Goal: Information Seeking & Learning: Learn about a topic

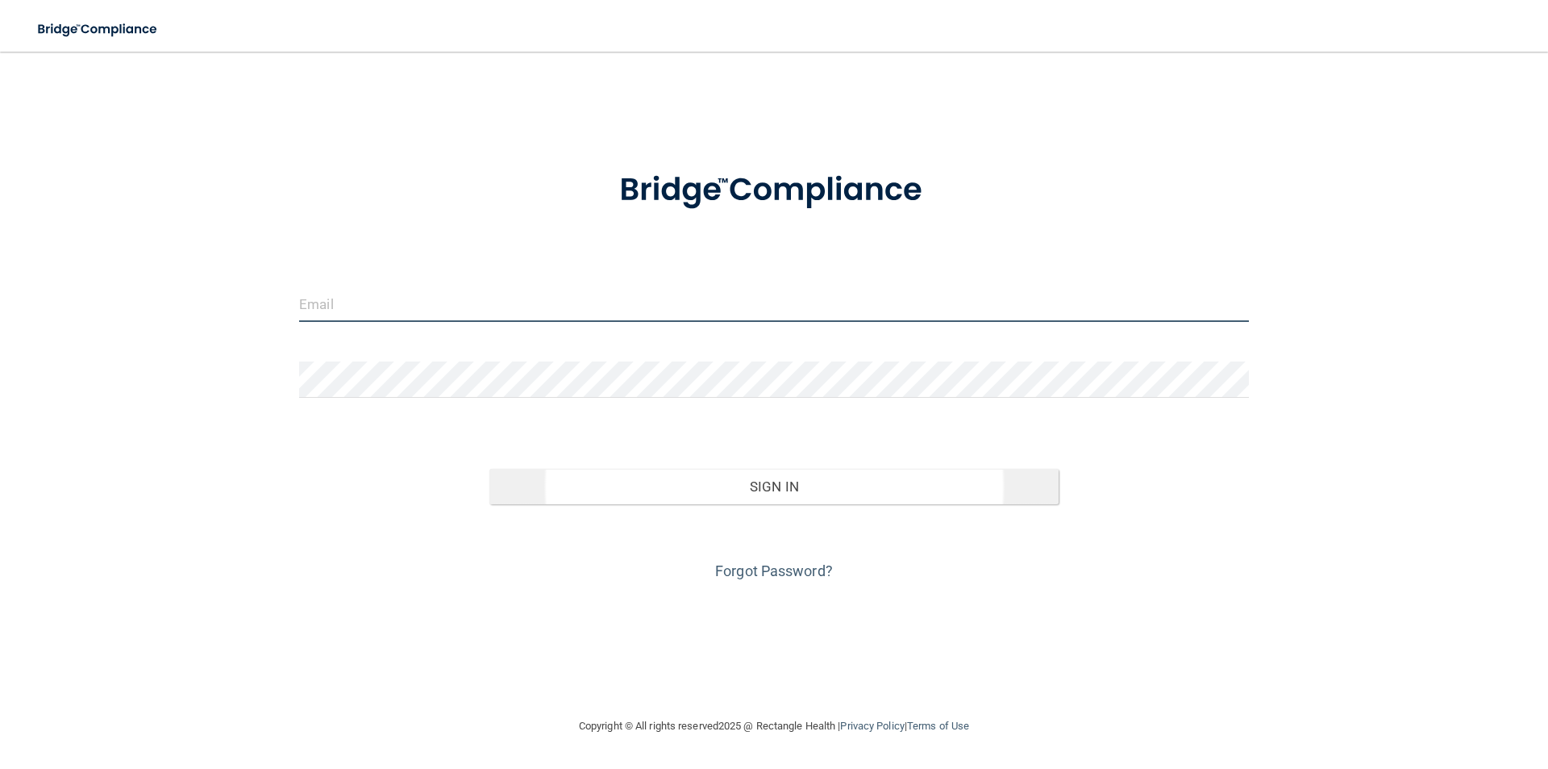
type input "[EMAIL_ADDRESS][DOMAIN_NAME]"
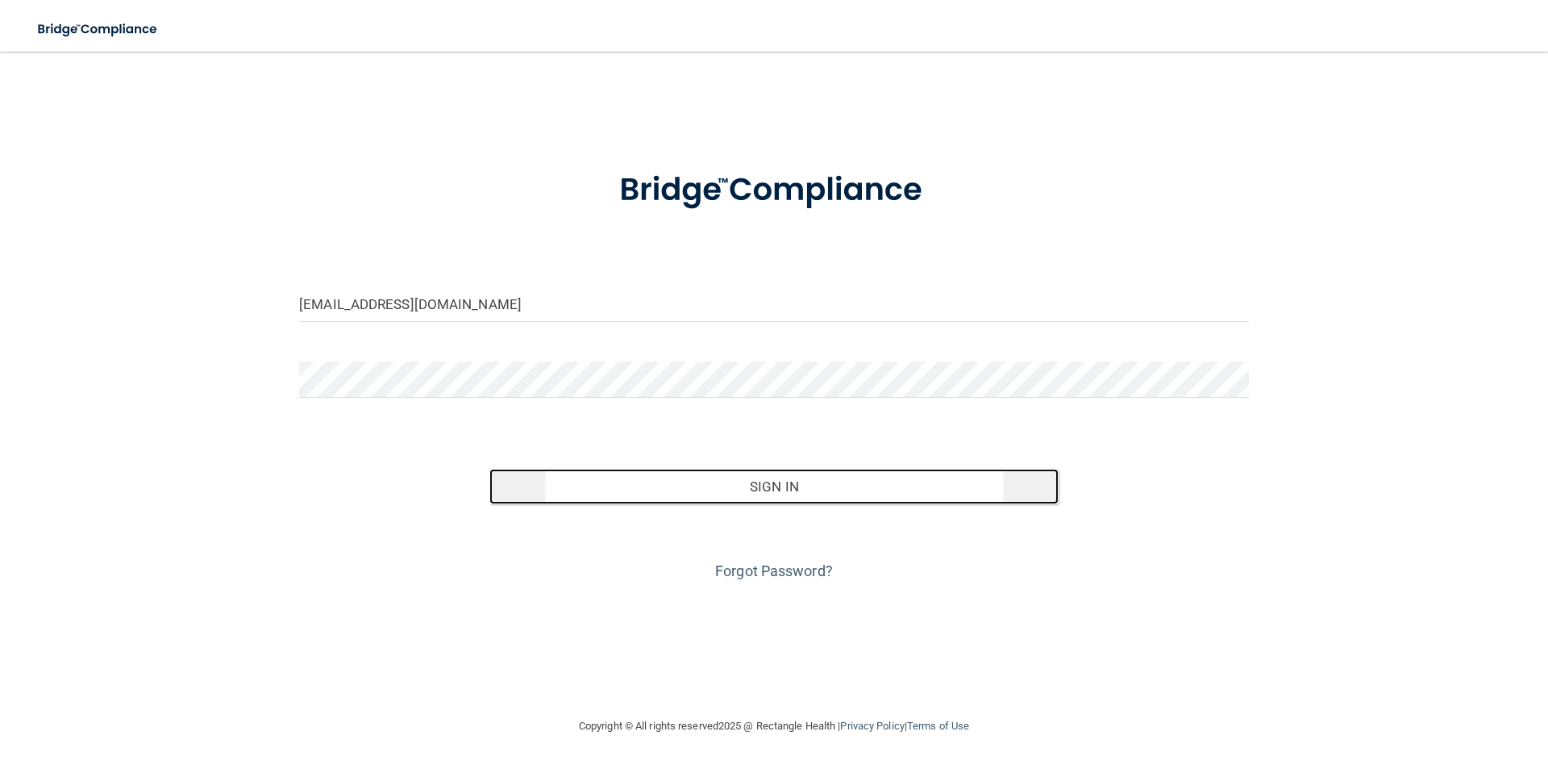
click at [759, 492] on button "Sign In" at bounding box center [775, 486] width 570 height 35
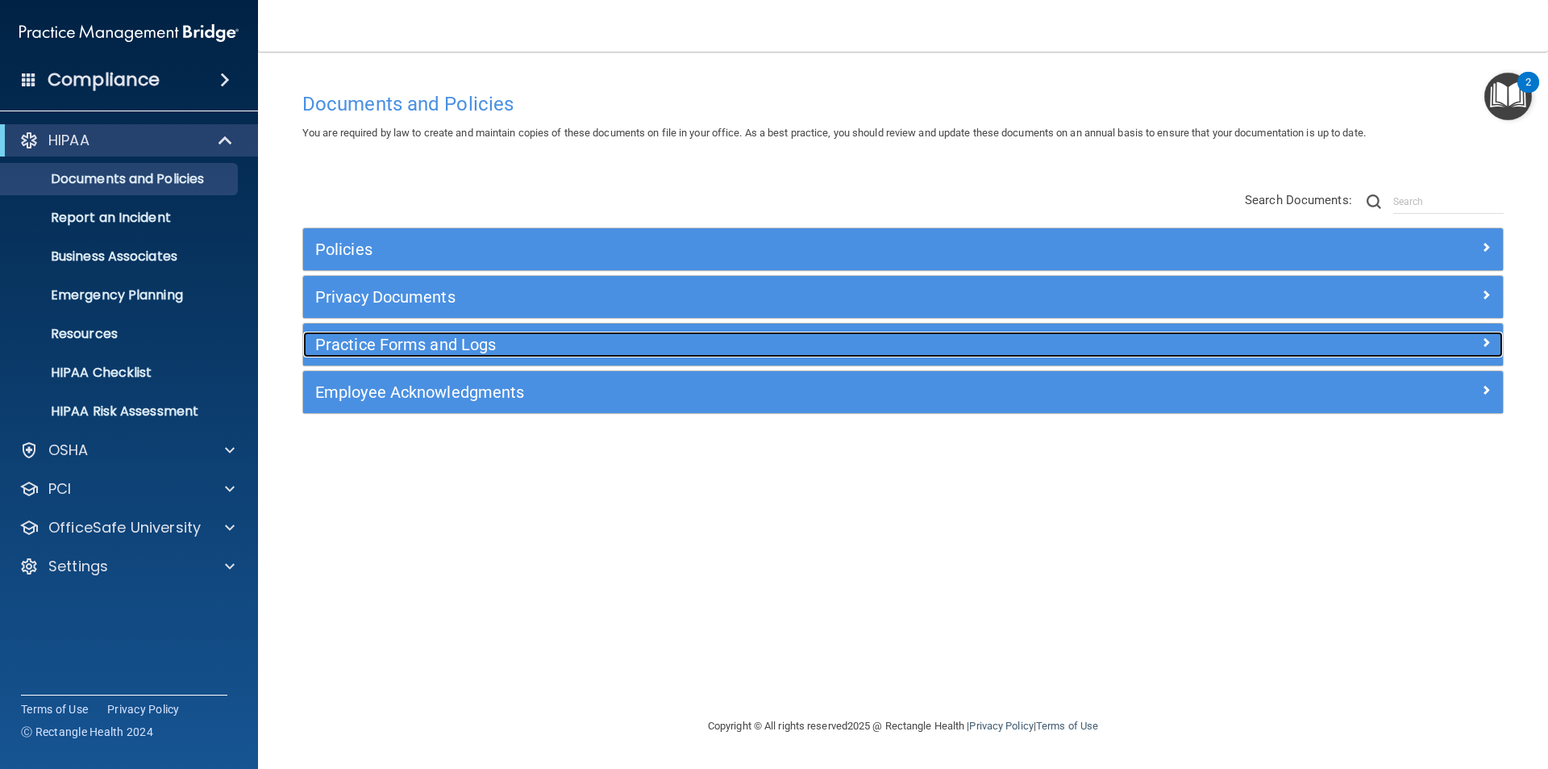
click at [392, 339] on h5 "Practice Forms and Logs" at bounding box center [753, 344] width 876 height 18
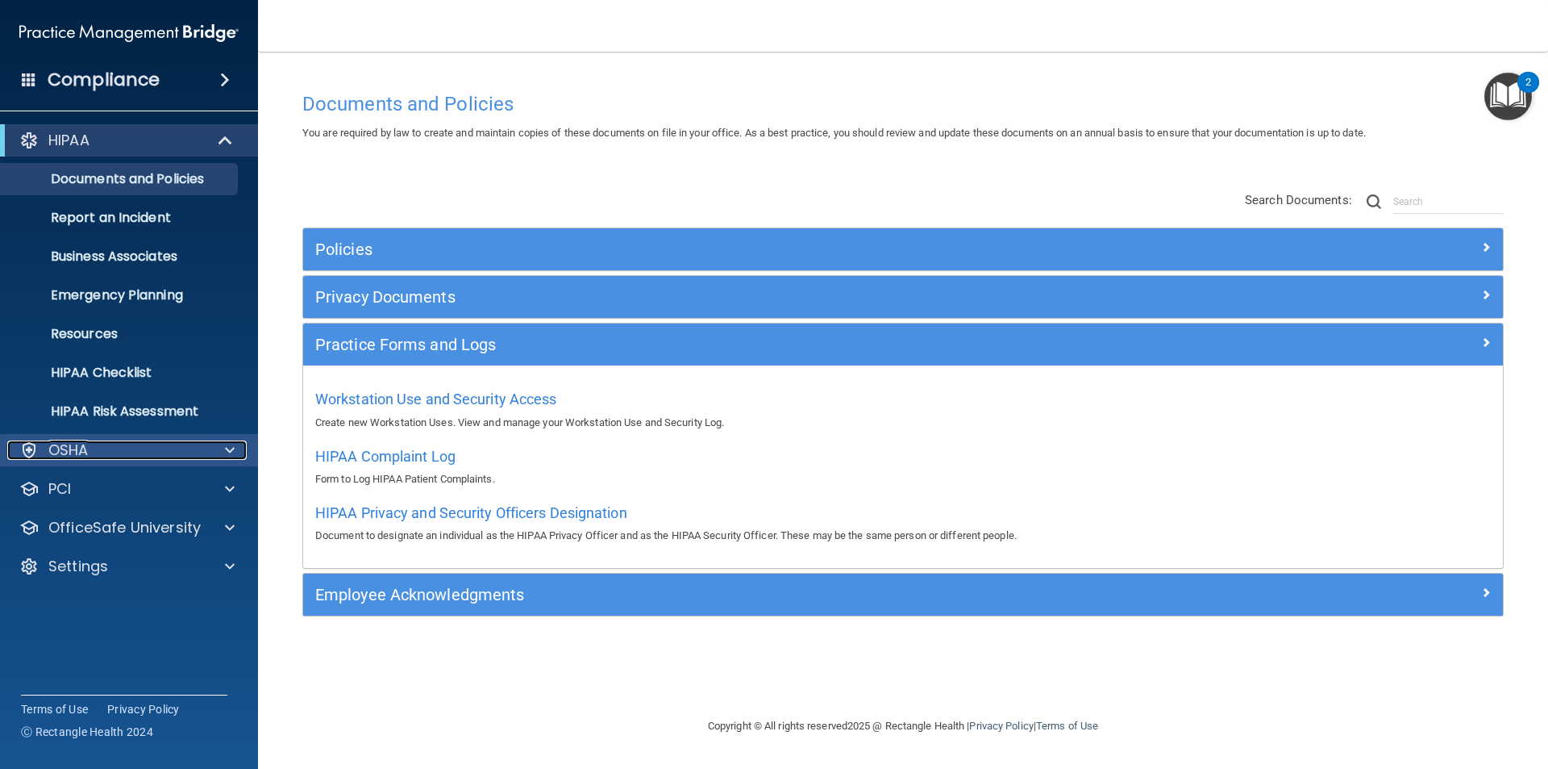
click at [95, 452] on div "OSHA" at bounding box center [107, 449] width 200 height 19
click at [98, 448] on div "OSHA" at bounding box center [107, 449] width 200 height 19
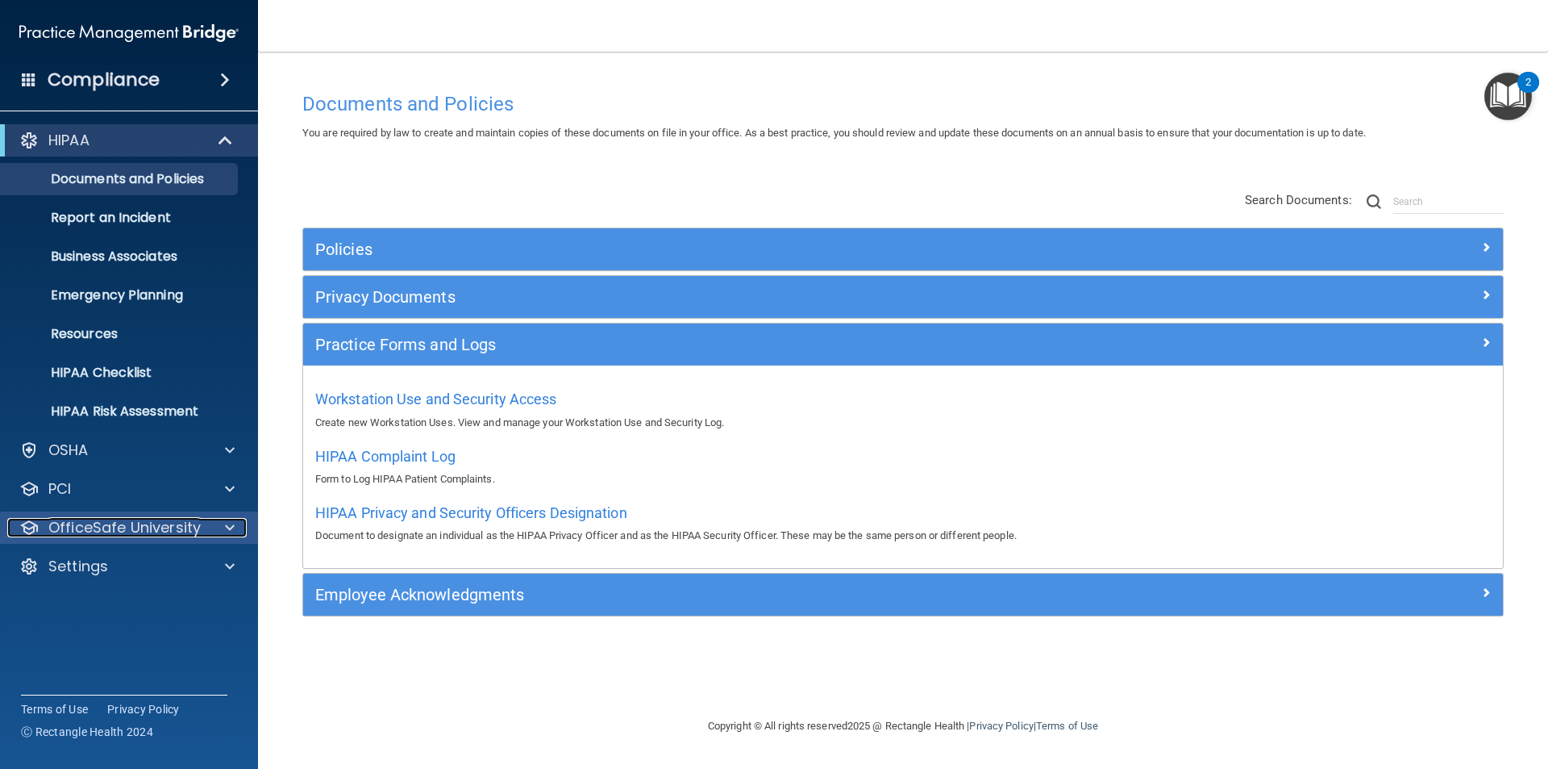
click at [141, 530] on p "OfficeSafe University" at bounding box center [124, 527] width 152 height 19
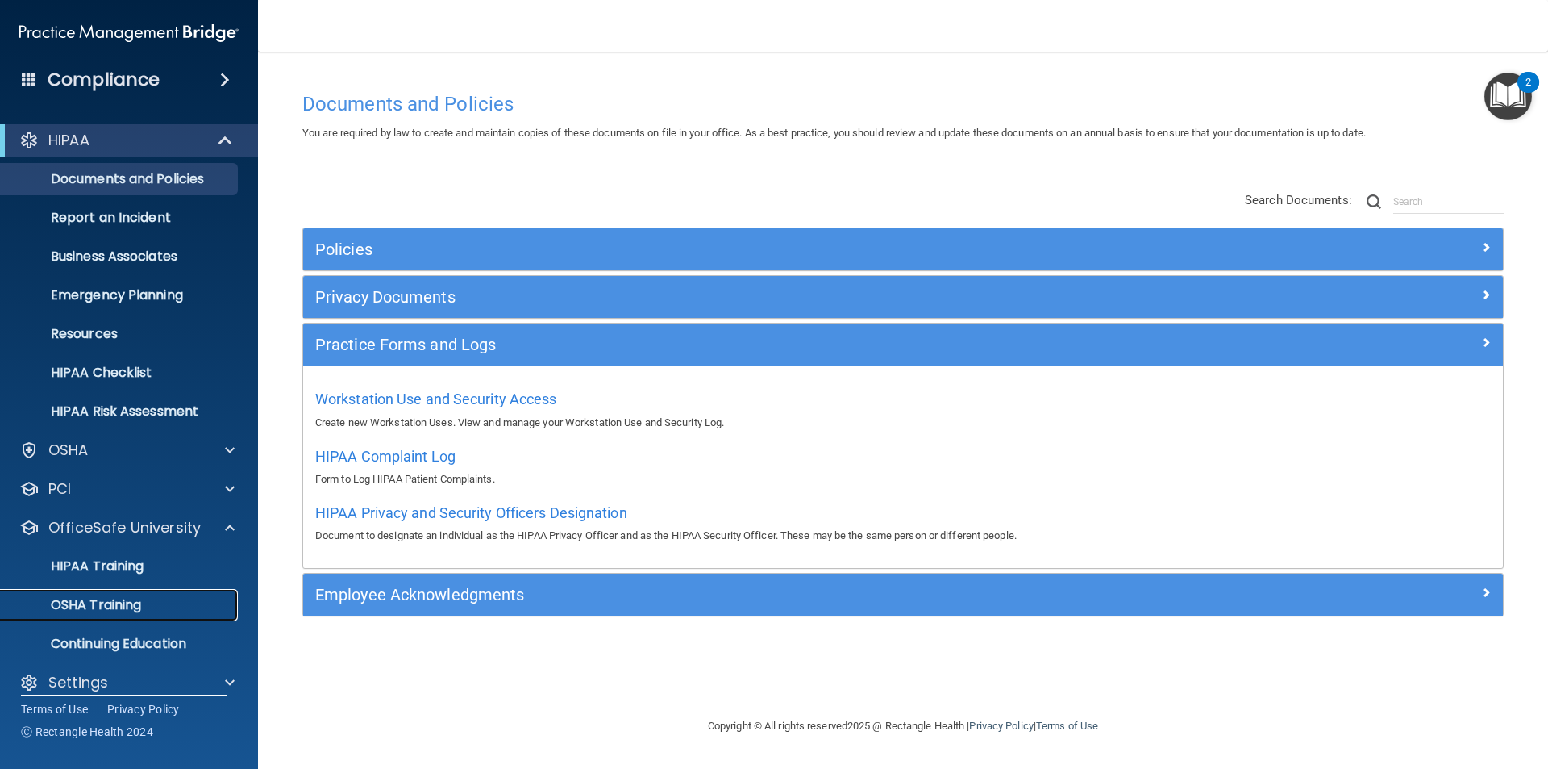
click at [113, 600] on p "OSHA Training" at bounding box center [75, 605] width 131 height 16
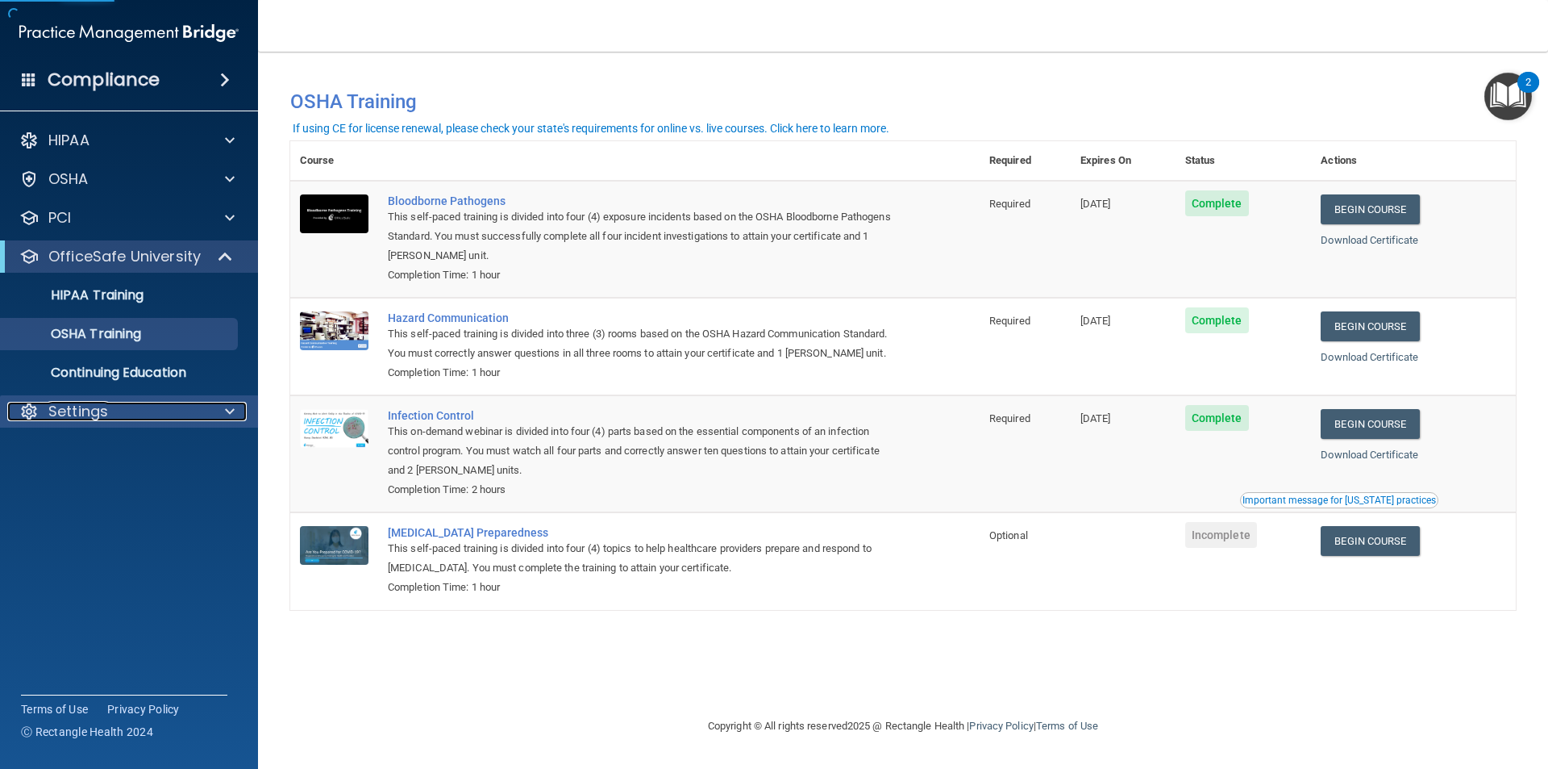
click at [114, 410] on div "Settings" at bounding box center [107, 411] width 200 height 19
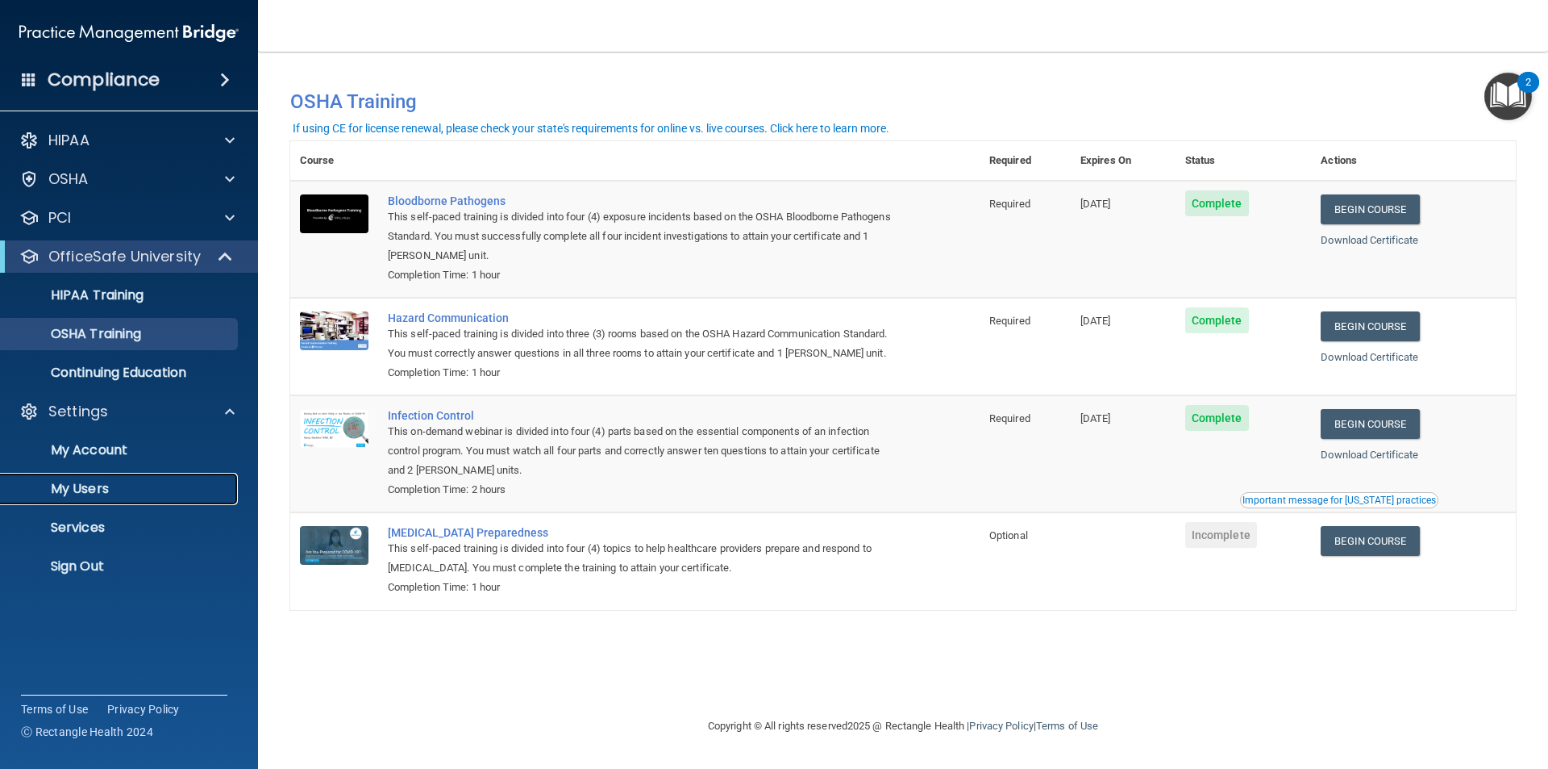
click at [91, 485] on p "My Users" at bounding box center [120, 489] width 220 height 16
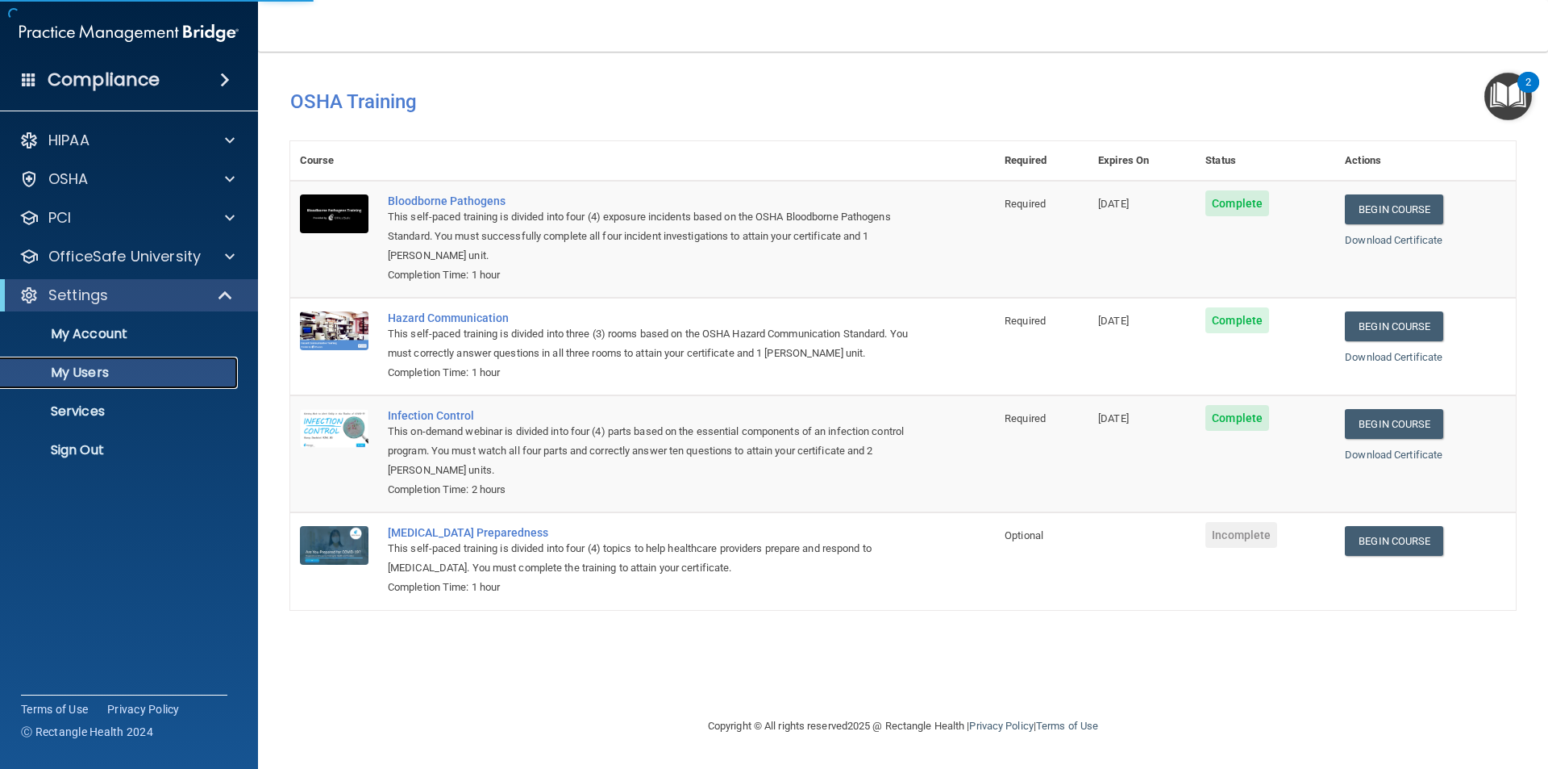
select select "20"
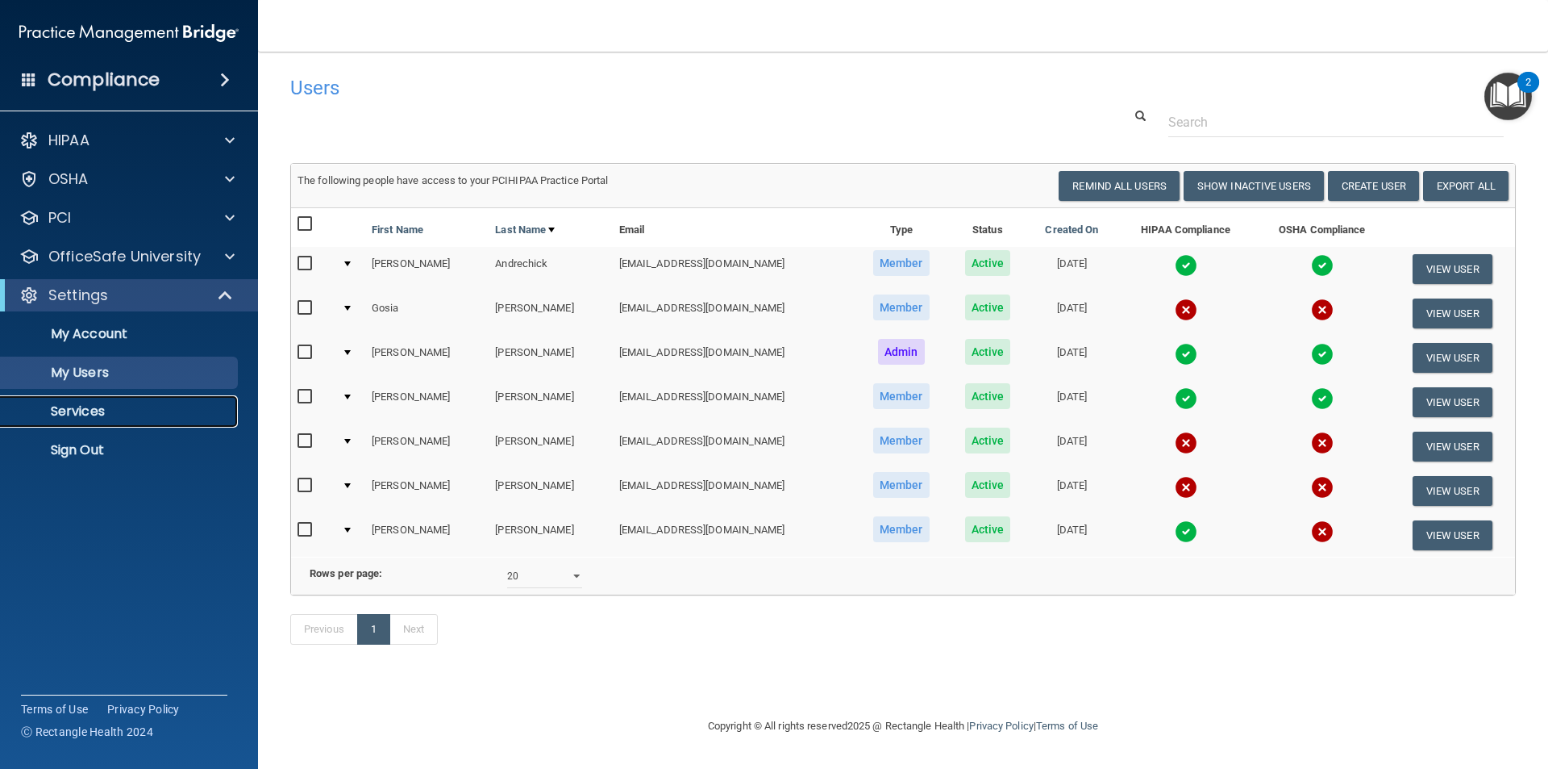
click at [92, 407] on p "Services" at bounding box center [120, 411] width 220 height 16
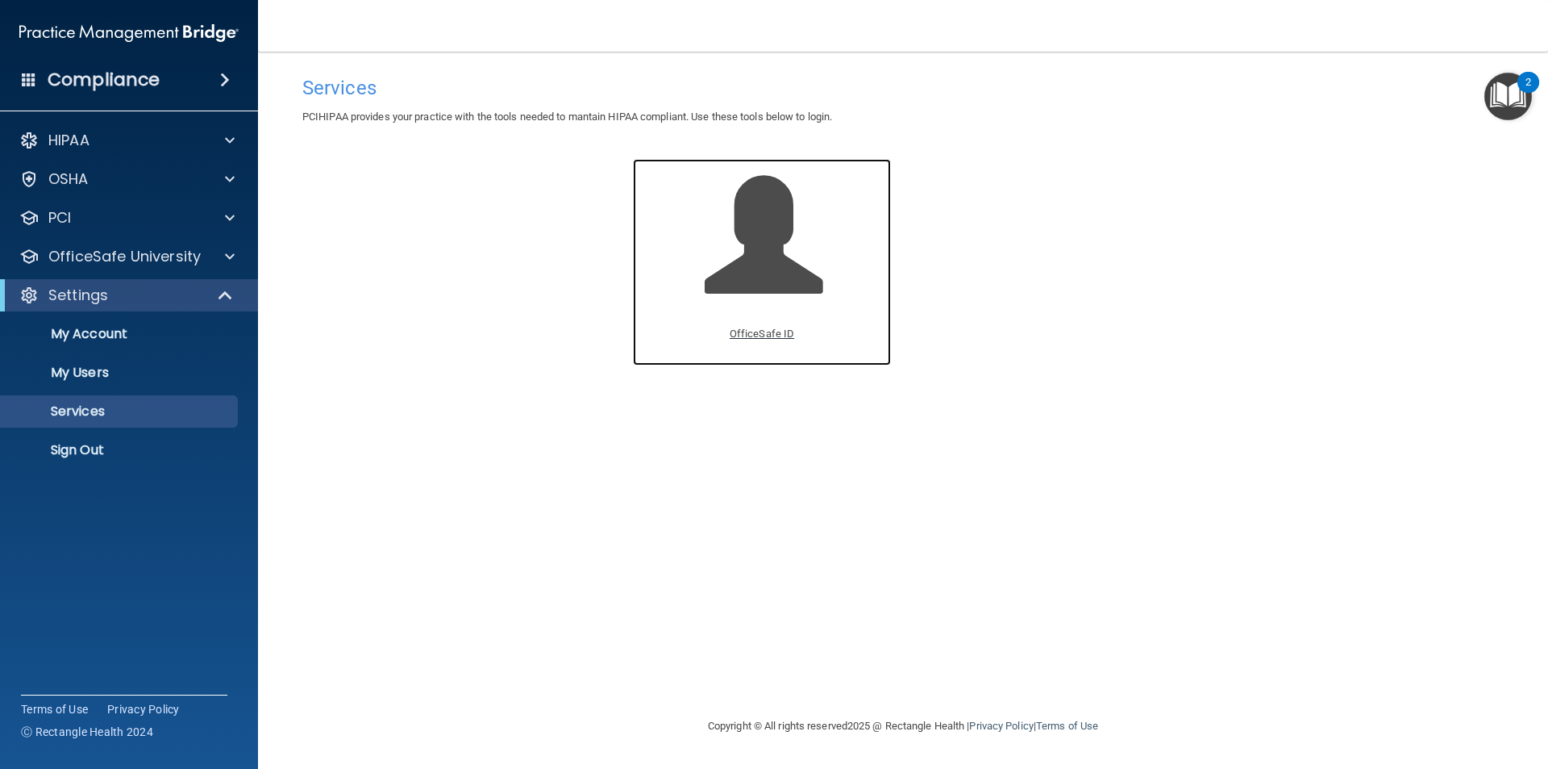
click at [744, 337] on p "OfficeSafe ID" at bounding box center [762, 333] width 65 height 19
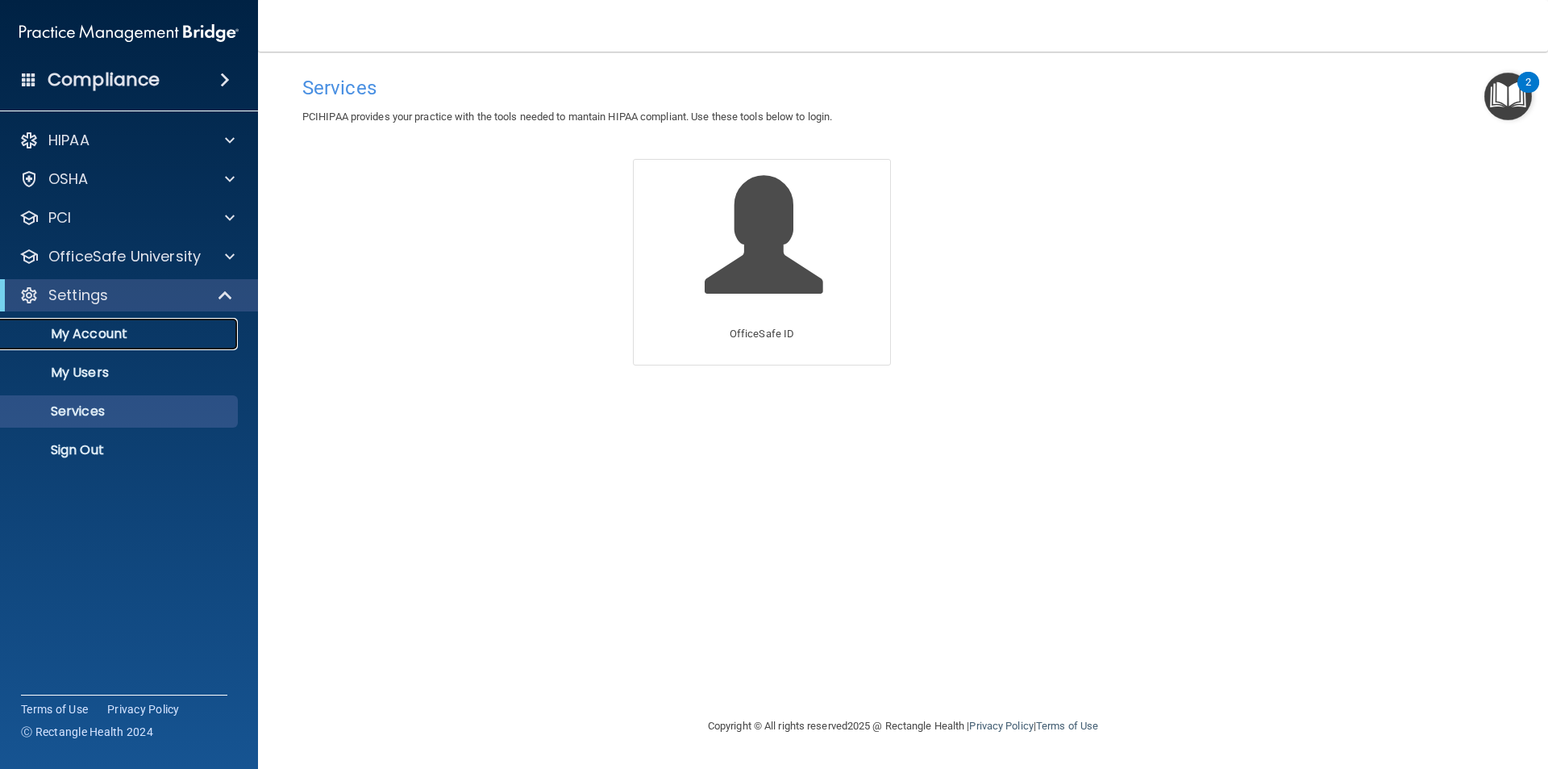
click at [90, 337] on p "My Account" at bounding box center [120, 334] width 220 height 16
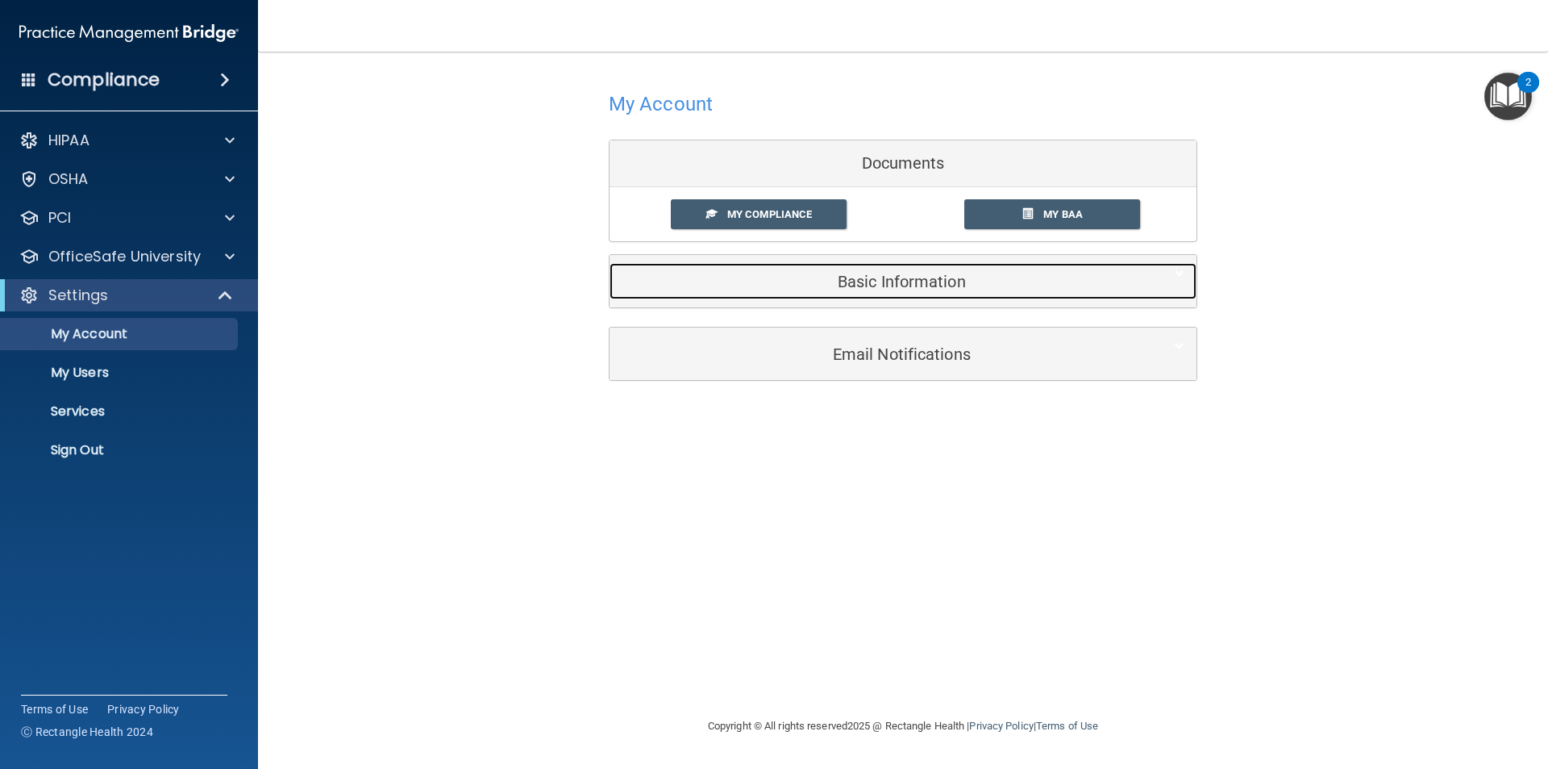
click at [909, 290] on h5 "Basic Information" at bounding box center [879, 282] width 514 height 18
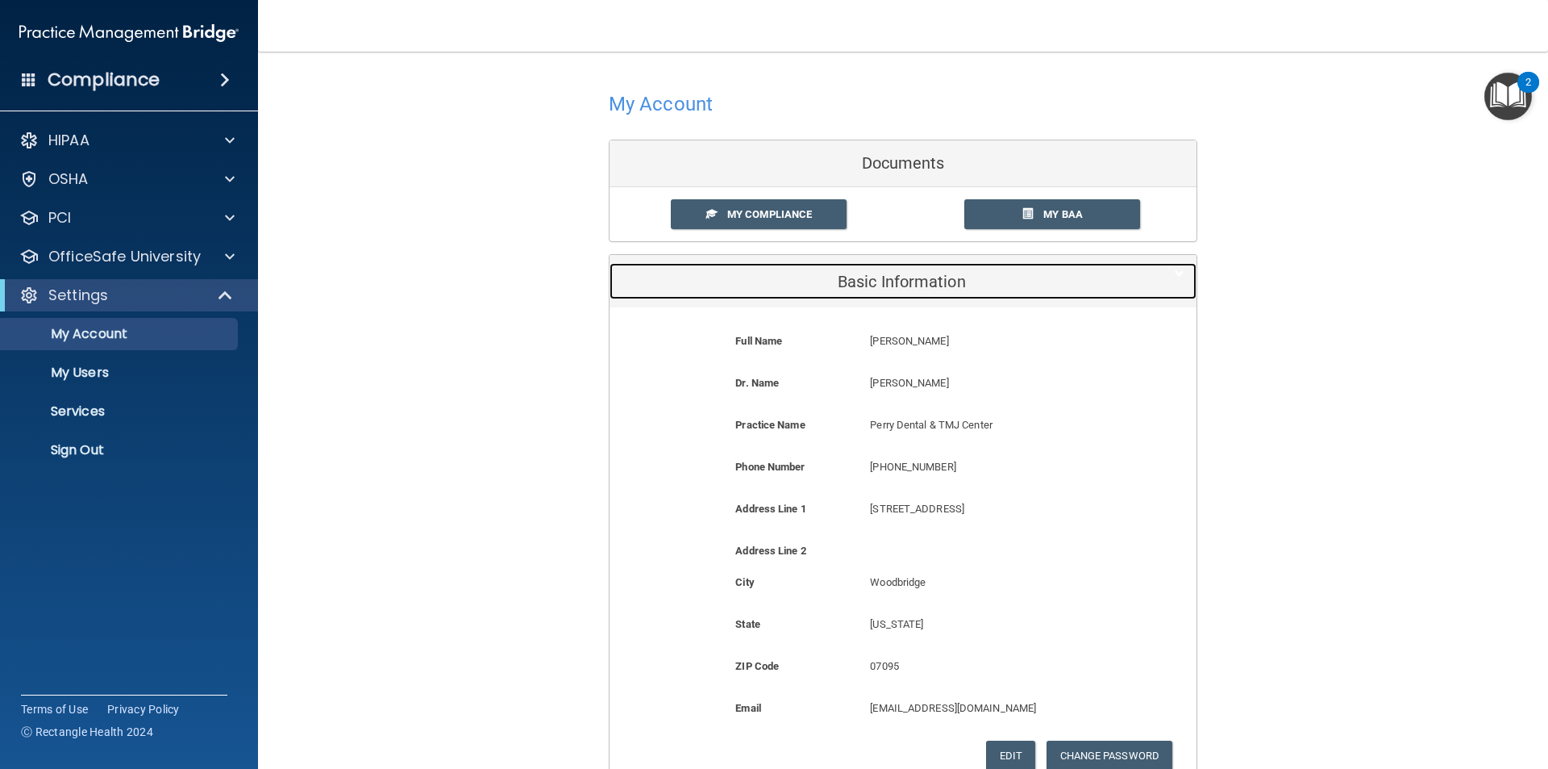
click at [909, 290] on h5 "Basic Information" at bounding box center [879, 282] width 514 height 18
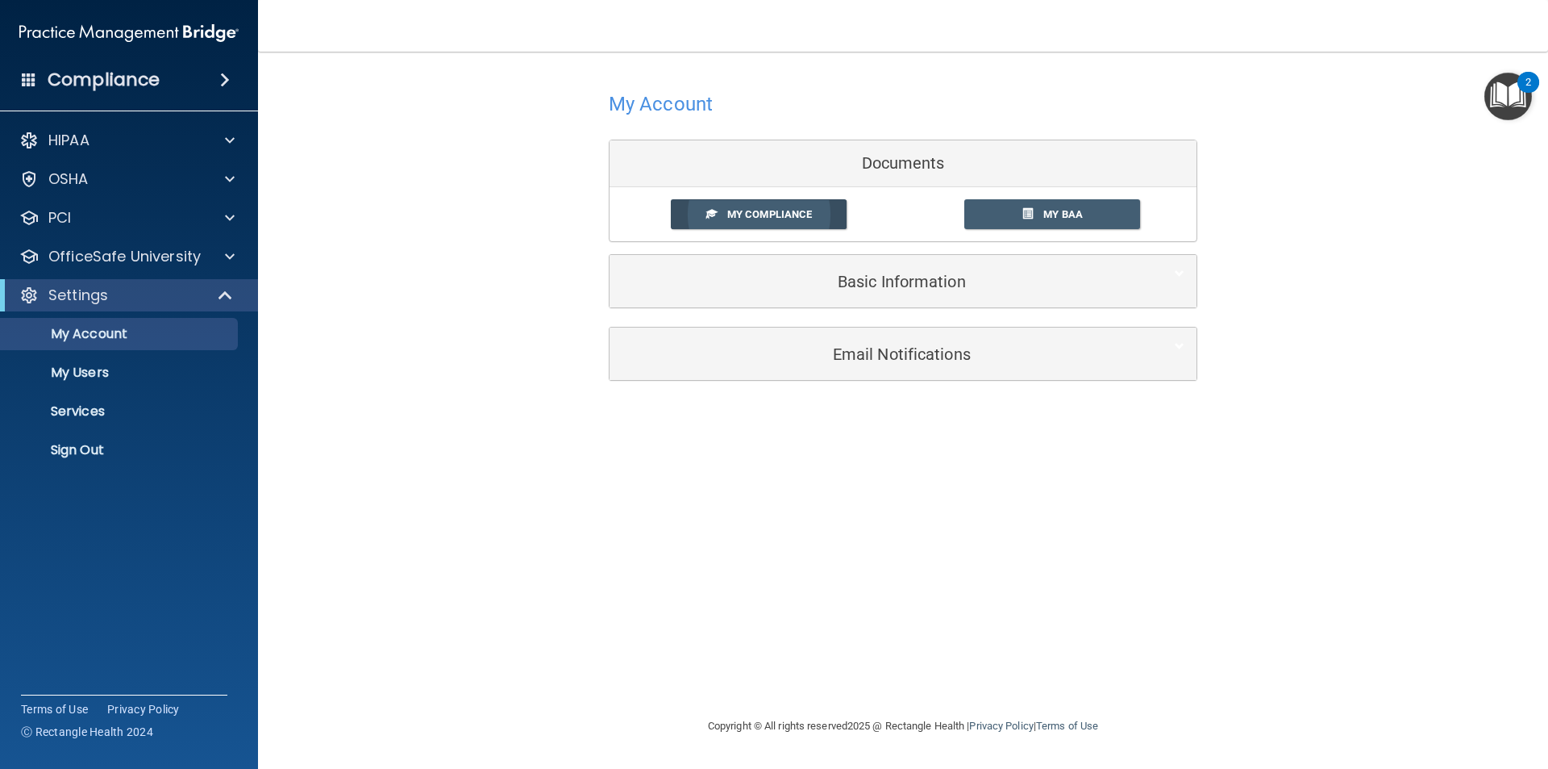
click at [690, 216] on link "My Compliance" at bounding box center [759, 214] width 177 height 30
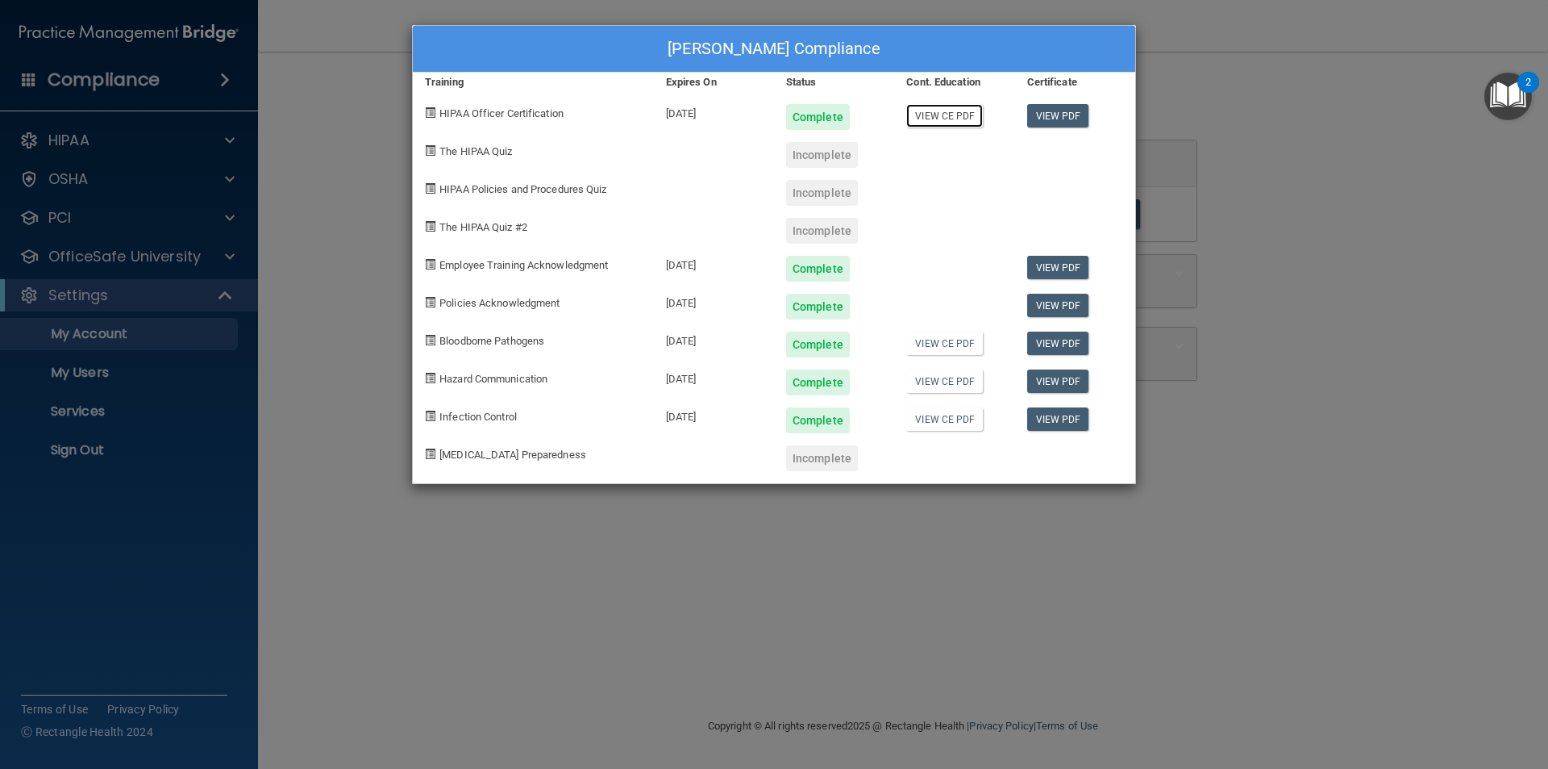
click at [927, 119] on link "View CE PDF" at bounding box center [944, 115] width 77 height 23
click at [360, 250] on div "[PERSON_NAME] Compliance Training Expires On Status Cont. Education Certificate…" at bounding box center [774, 384] width 1548 height 769
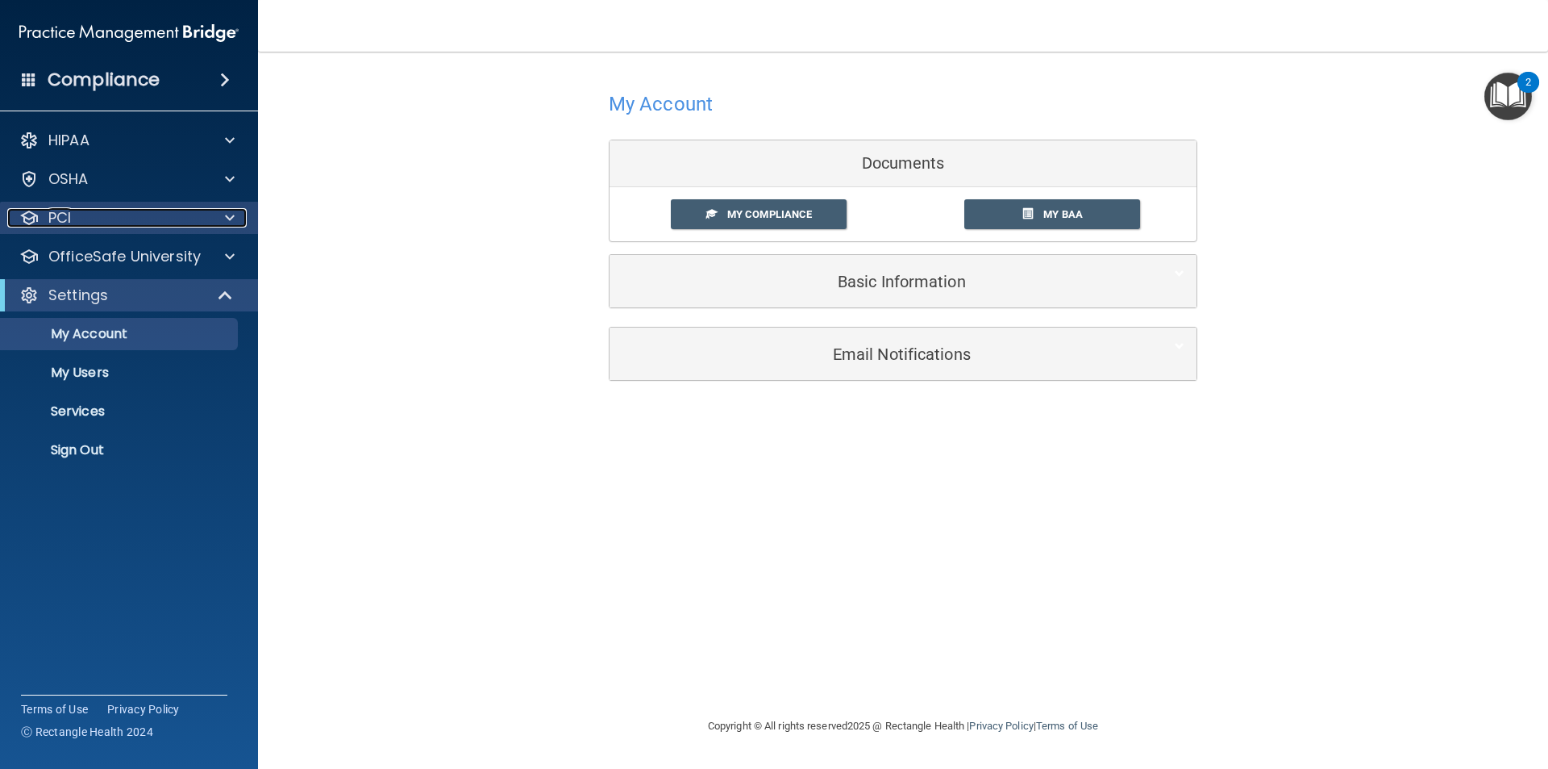
click at [69, 221] on p "PCI" at bounding box center [59, 217] width 23 height 19
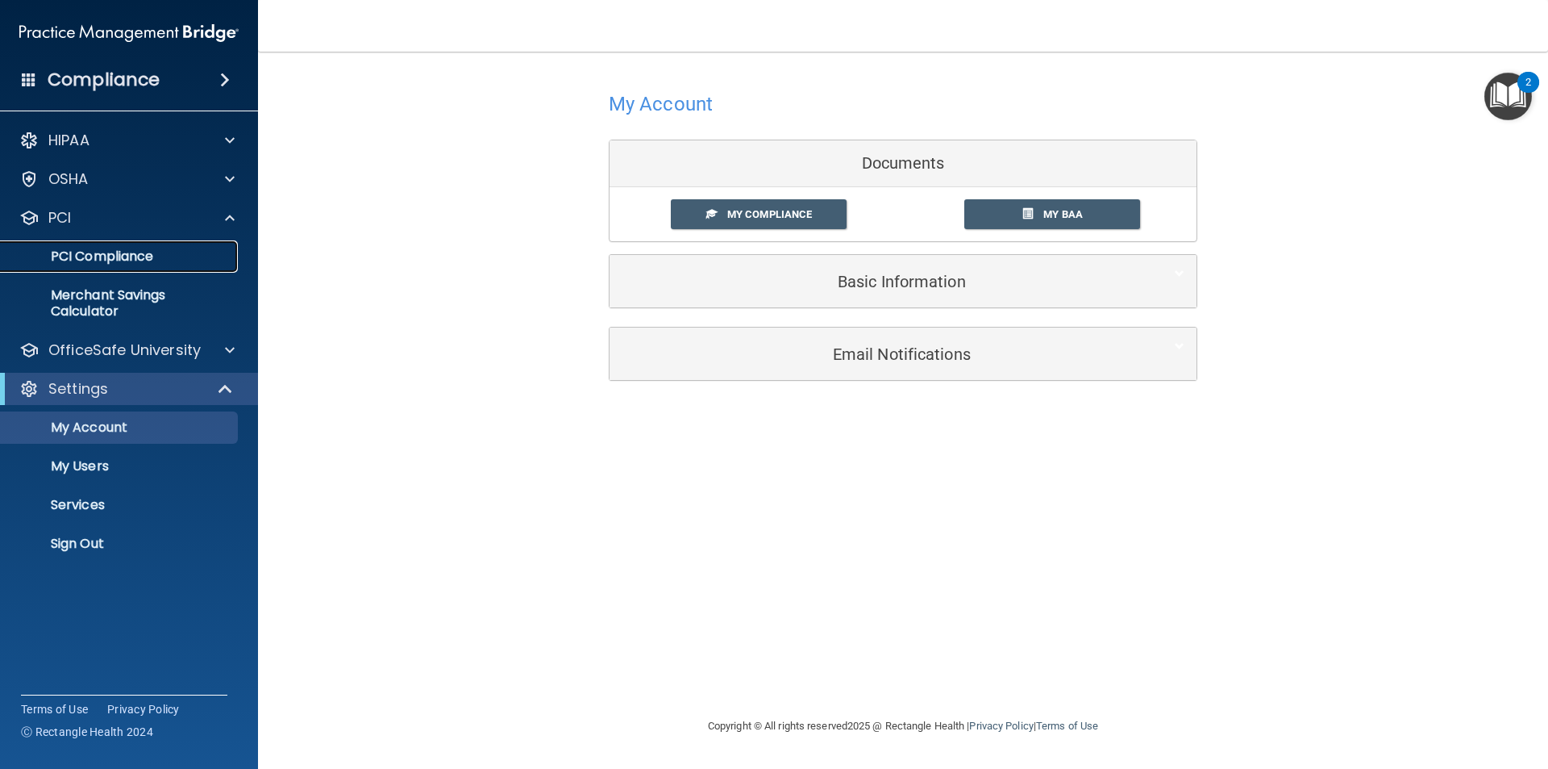
click at [86, 260] on p "PCI Compliance" at bounding box center [120, 256] width 220 height 16
click at [104, 179] on div "OSHA" at bounding box center [107, 178] width 200 height 19
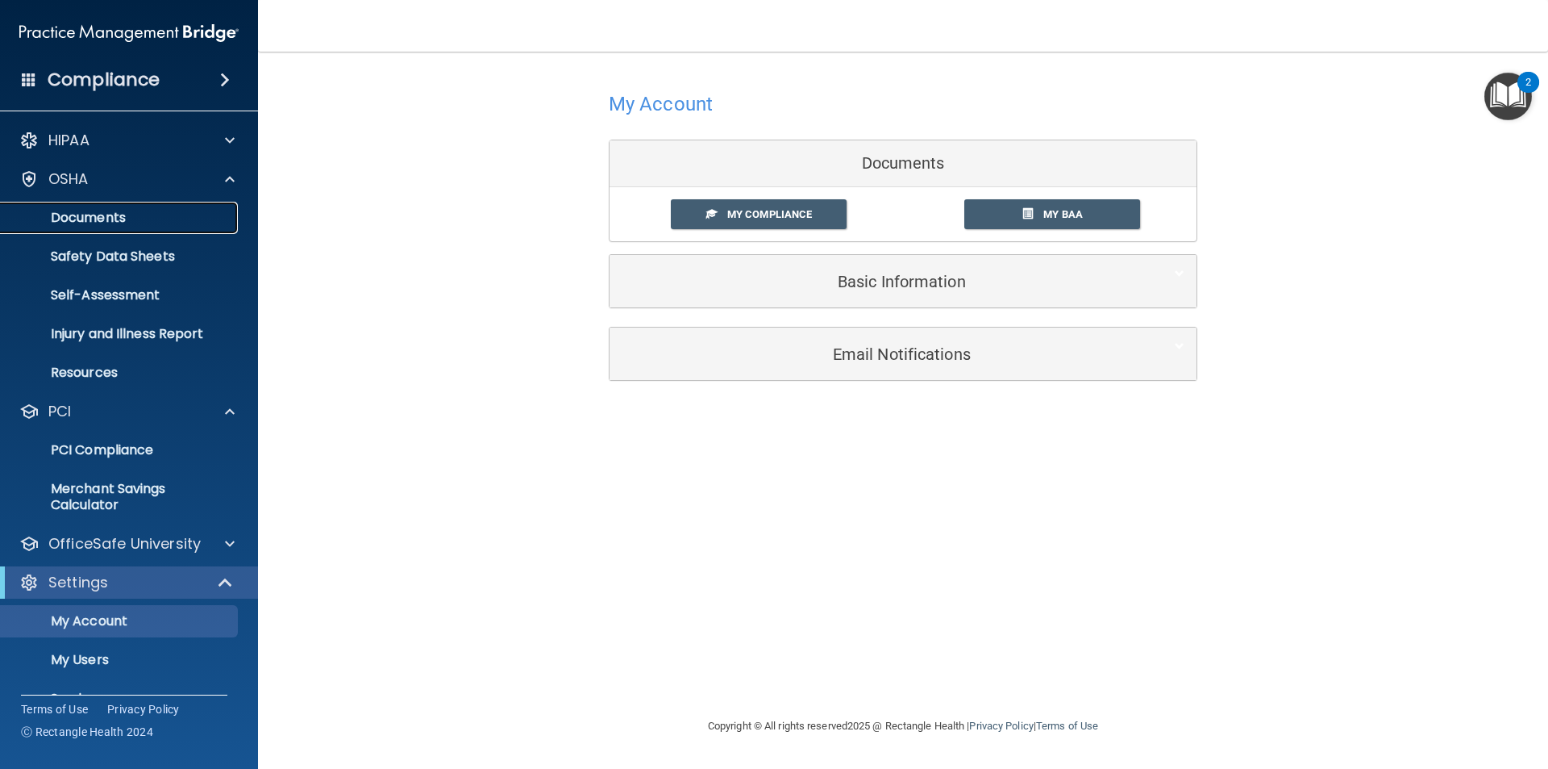
click at [104, 221] on p "Documents" at bounding box center [120, 218] width 220 height 16
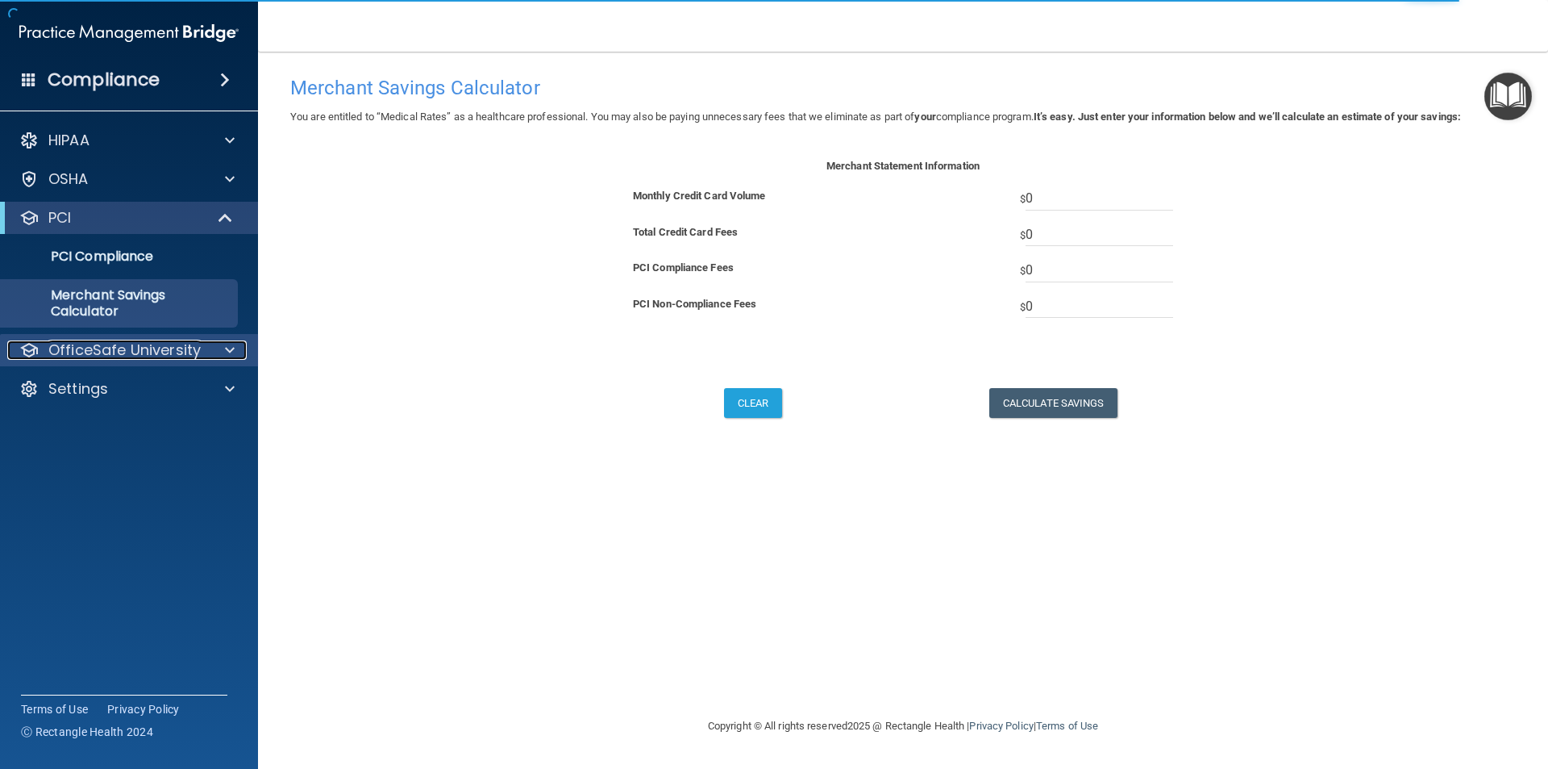
click at [152, 354] on p "OfficeSafe University" at bounding box center [124, 349] width 152 height 19
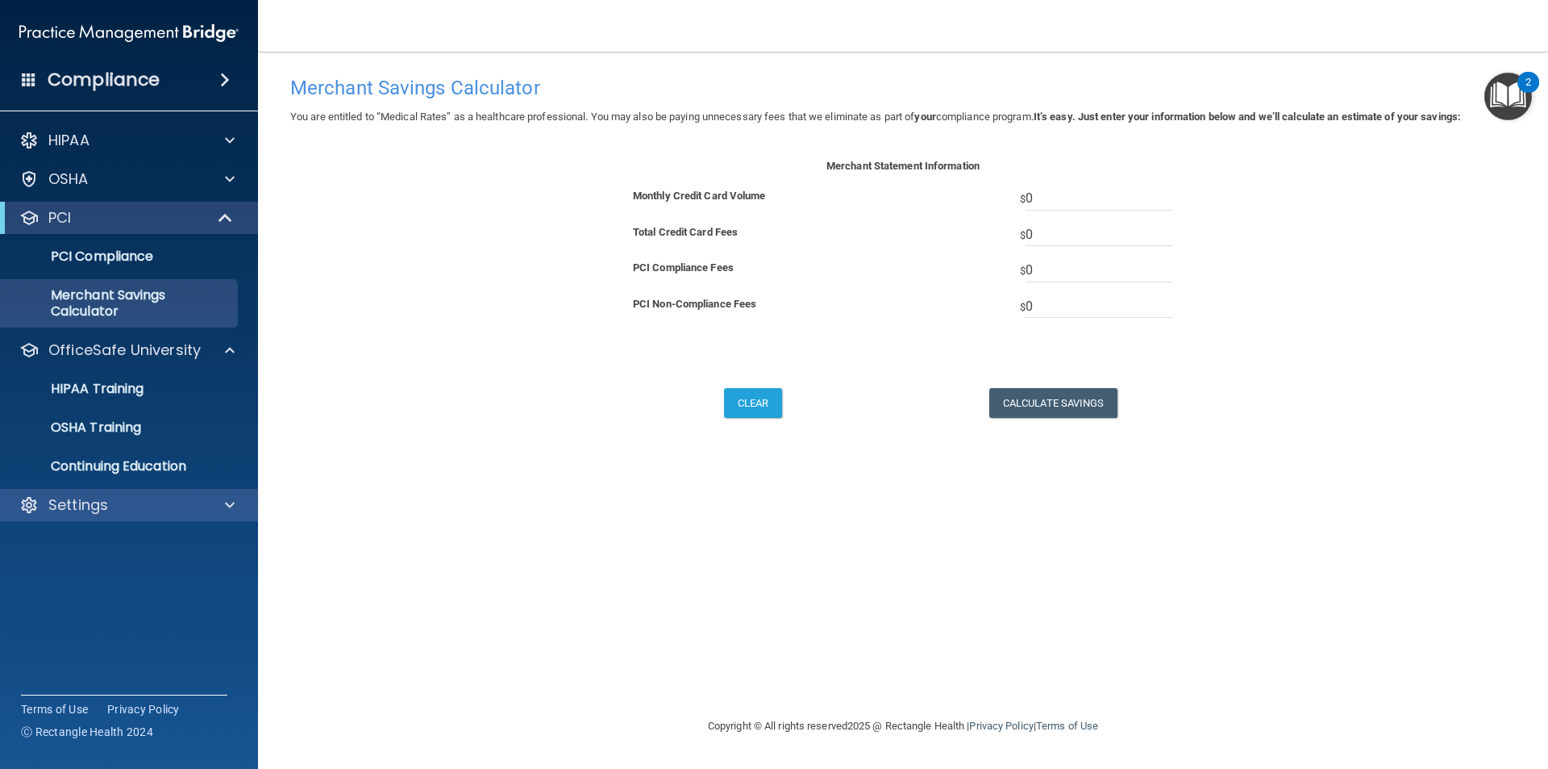
click at [115, 494] on div "Settings" at bounding box center [129, 505] width 259 height 32
click at [241, 504] on div at bounding box center [227, 504] width 40 height 19
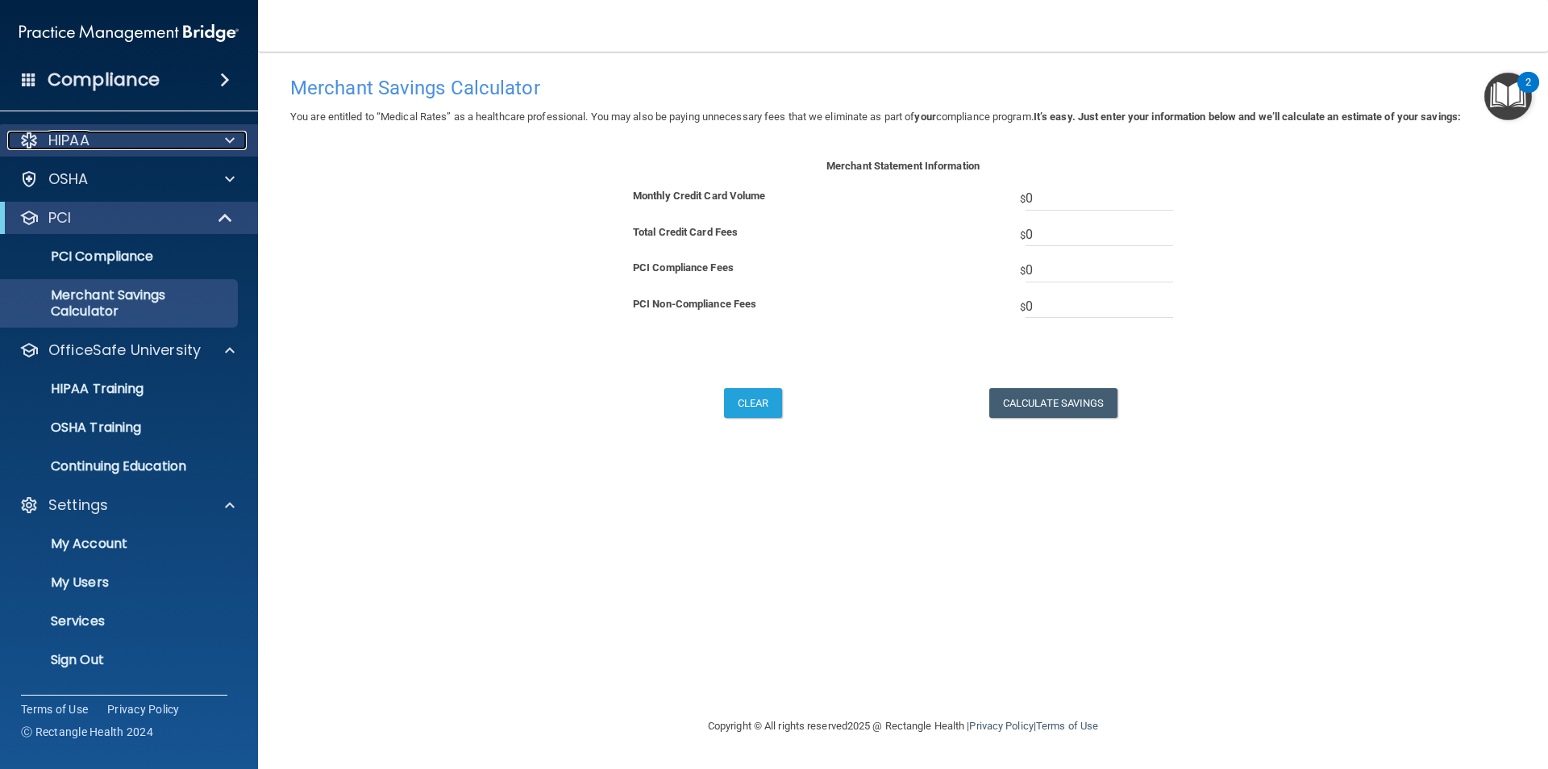
click at [225, 147] on span at bounding box center [230, 140] width 10 height 19
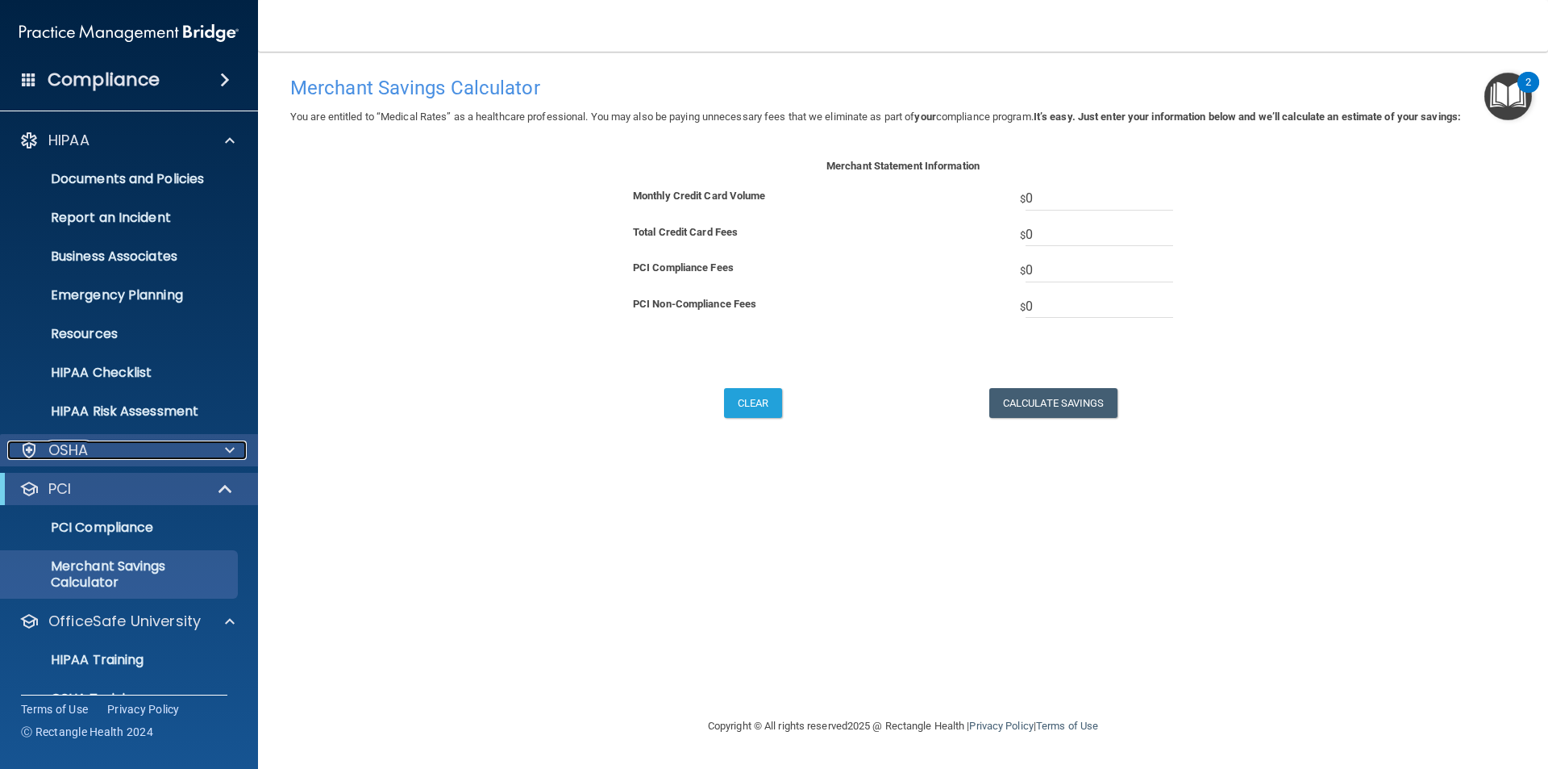
click at [220, 447] on div at bounding box center [227, 449] width 40 height 19
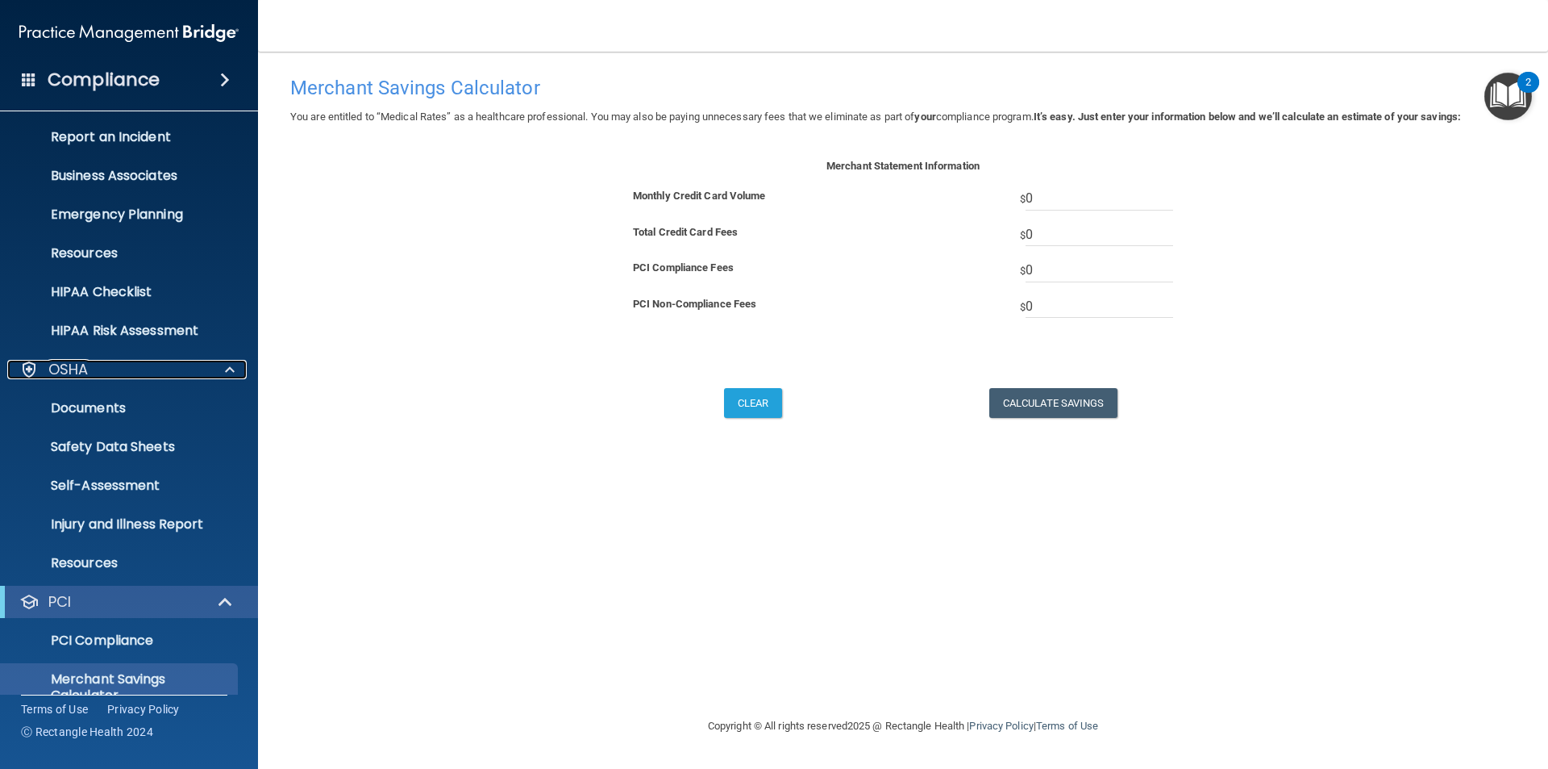
scroll to position [161, 0]
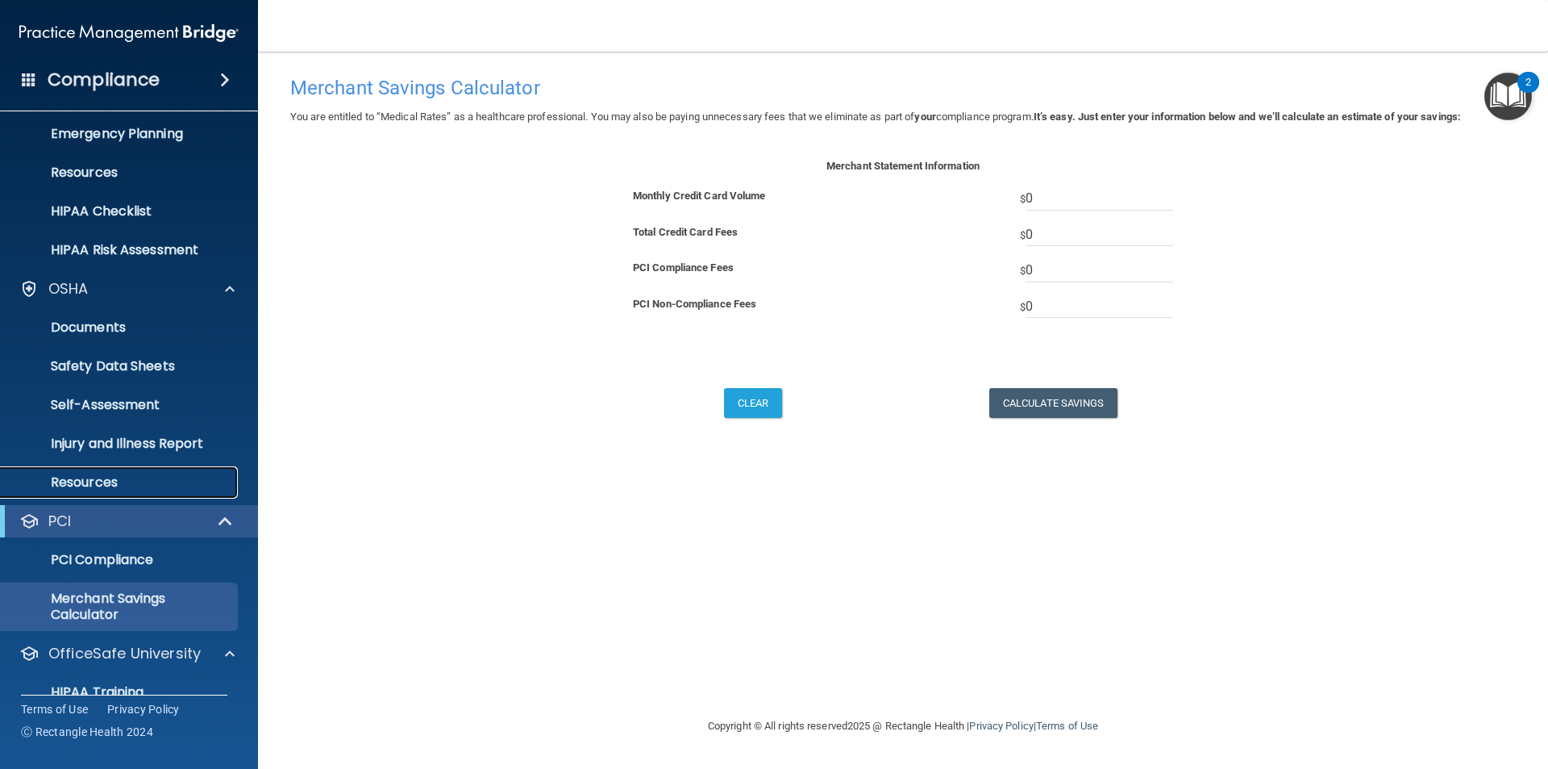
click at [83, 475] on p "Resources" at bounding box center [120, 482] width 220 height 16
